Goal: Task Accomplishment & Management: Complete application form

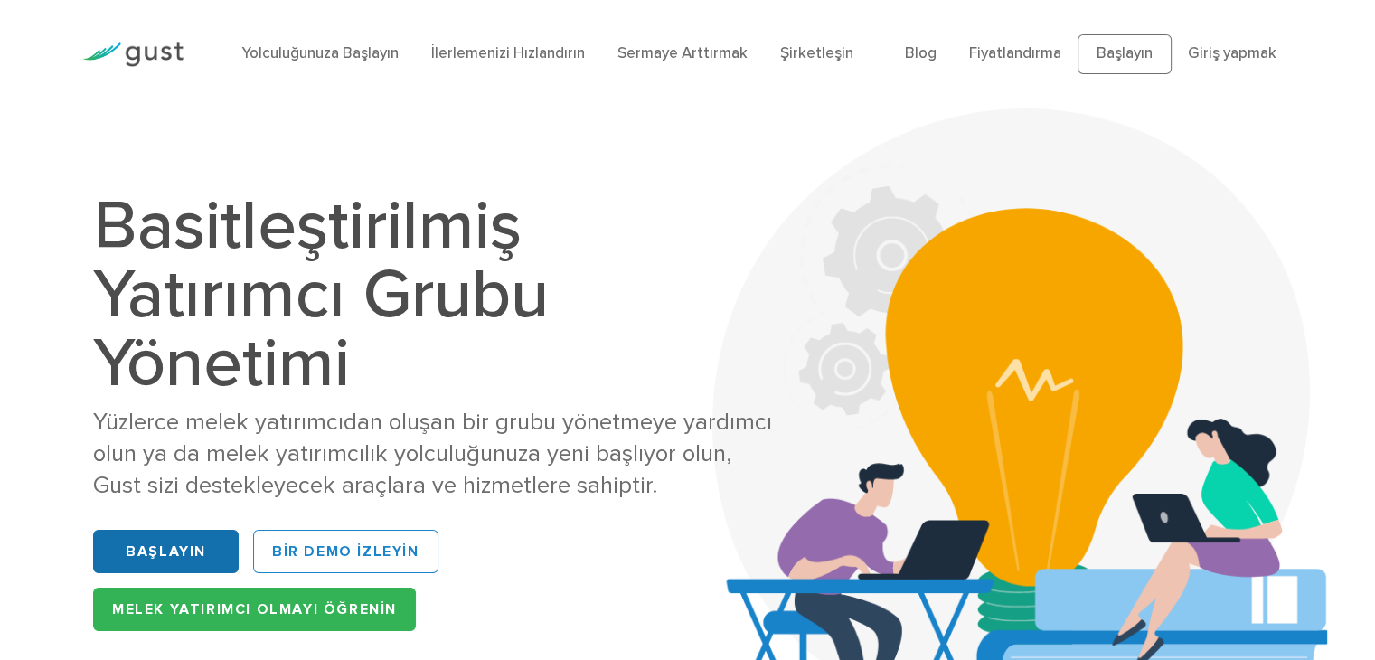
click at [184, 557] on font "Başlayın" at bounding box center [166, 551] width 80 height 18
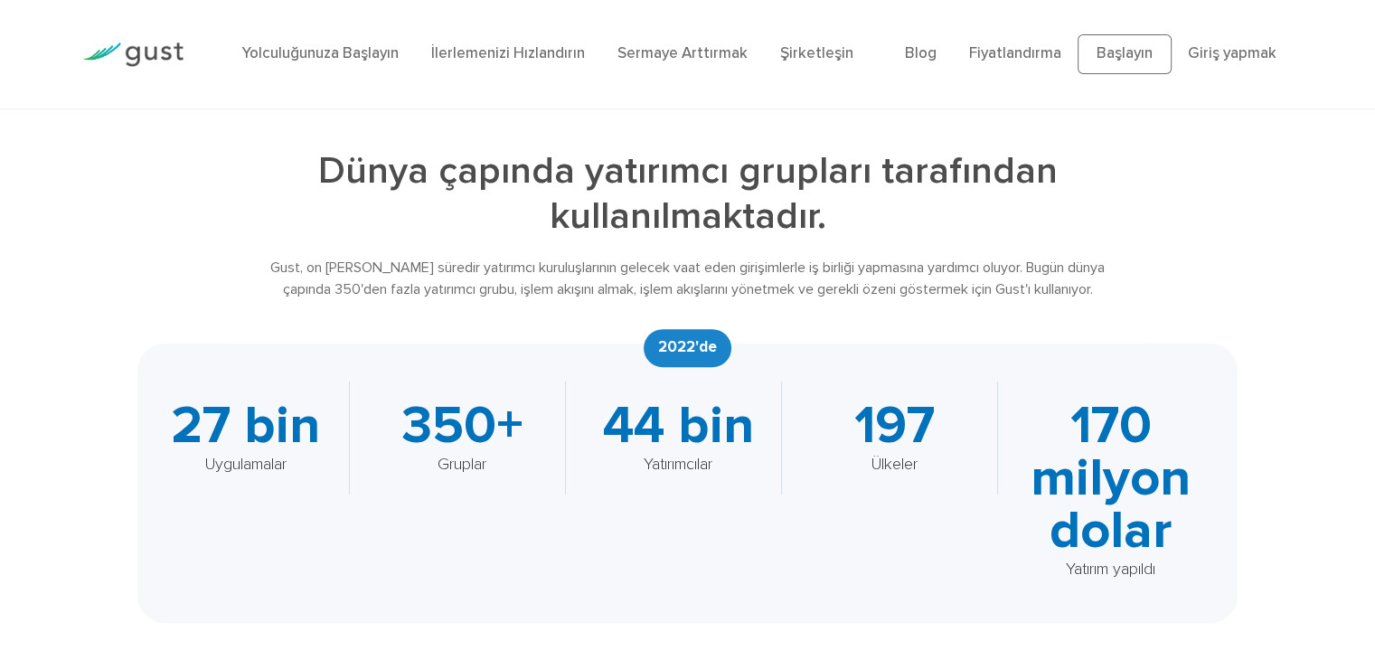
scroll to position [633, 0]
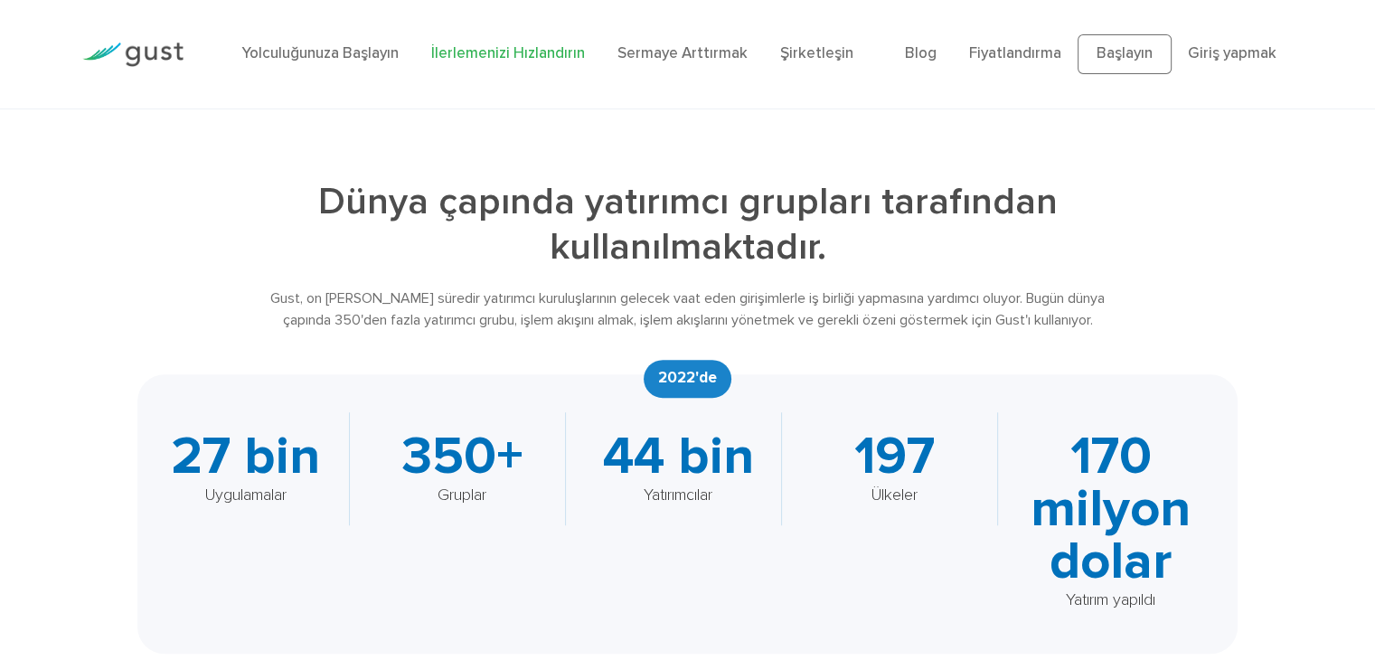
click at [523, 52] on font "İlerlemenizi Hızlandırın" at bounding box center [508, 53] width 154 height 18
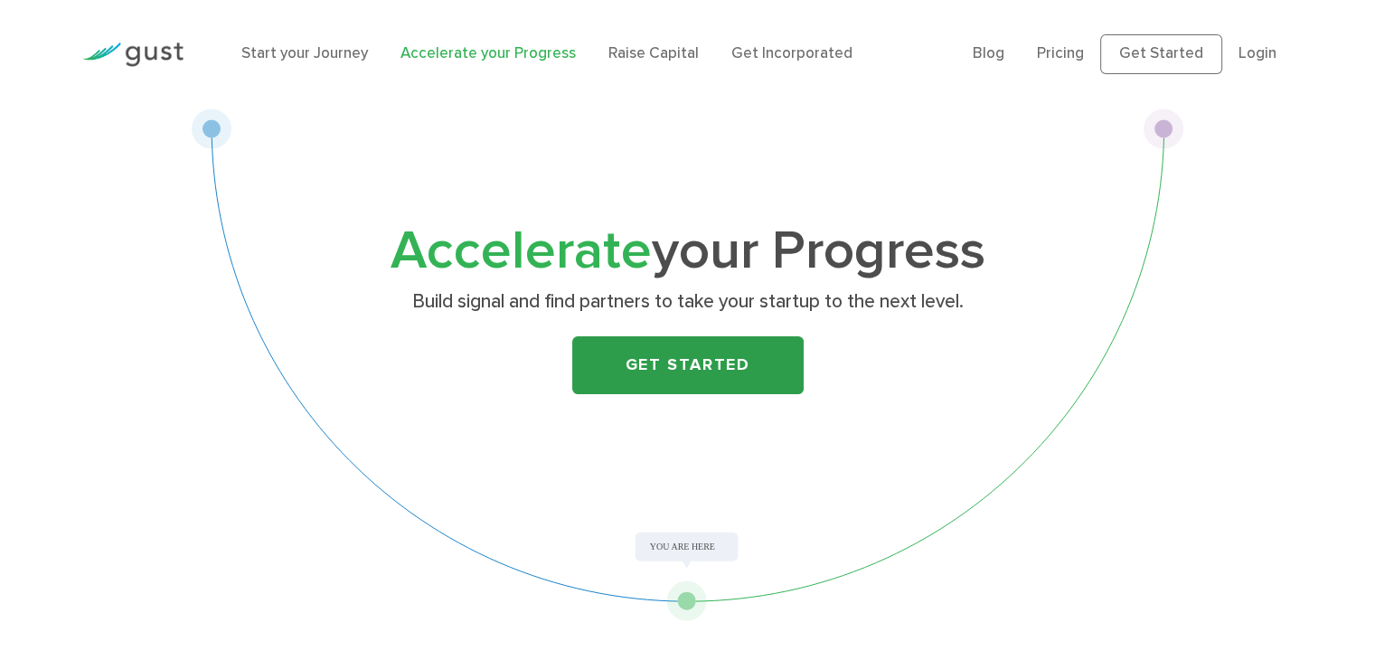
click at [687, 368] on link "Get Started" at bounding box center [687, 365] width 231 height 58
